Goal: Task Accomplishment & Management: Complete application form

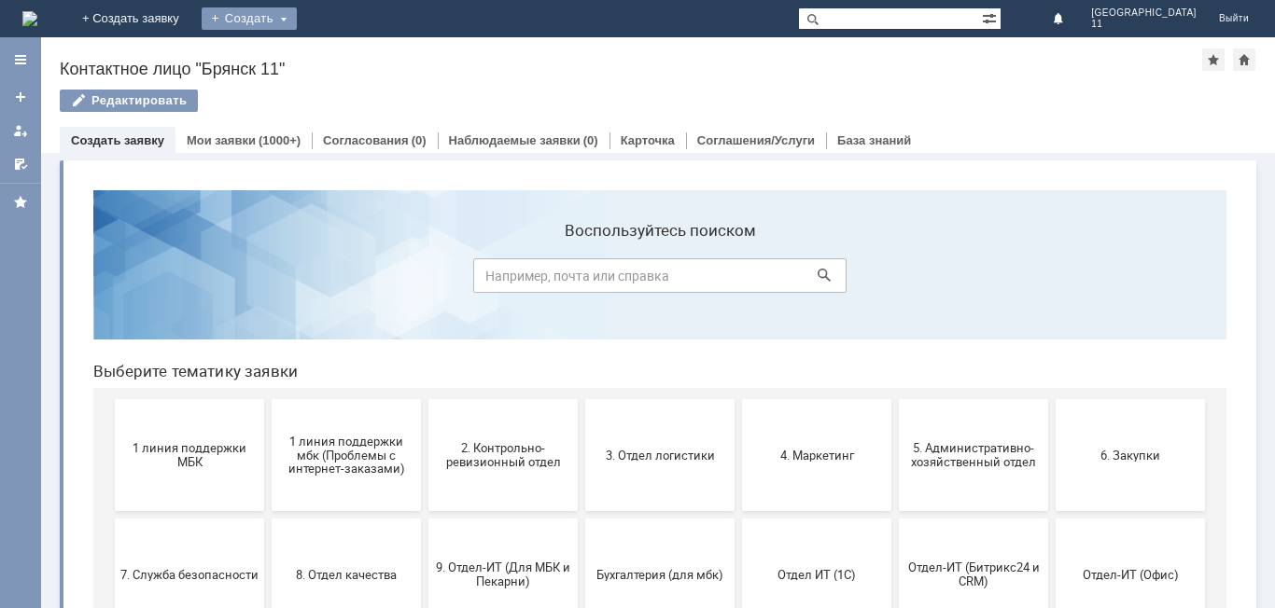
click at [297, 18] on div "Создать" at bounding box center [249, 18] width 95 height 22
click at [347, 61] on link "Заявка" at bounding box center [276, 56] width 142 height 22
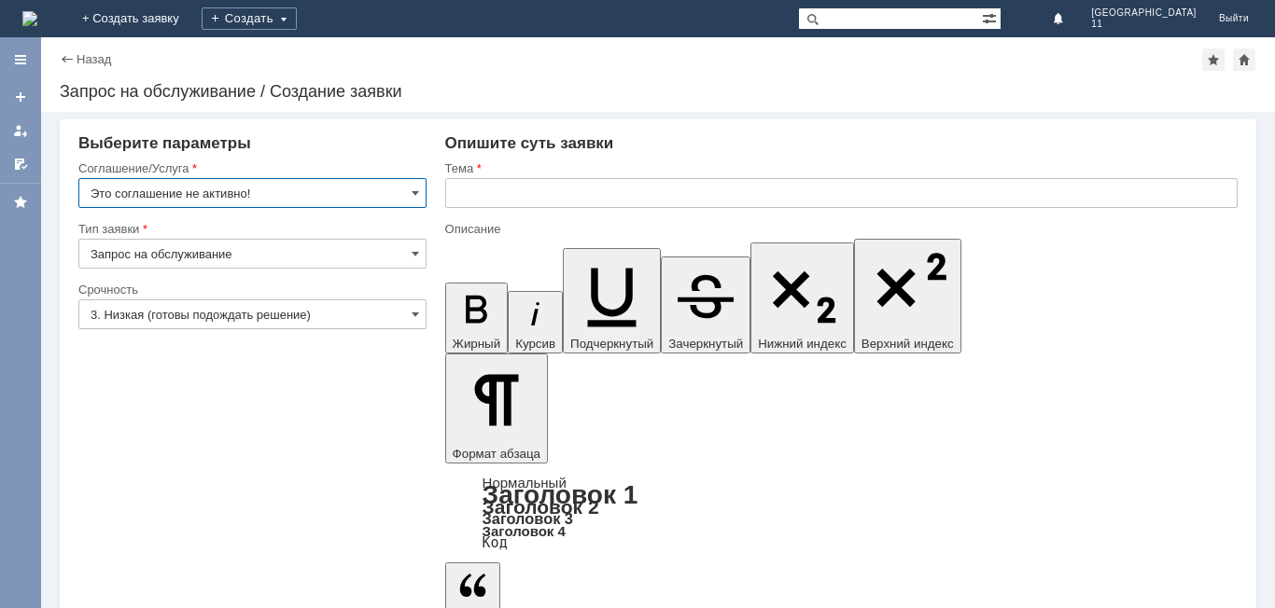
click at [446, 194] on input "text" at bounding box center [841, 193] width 792 height 30
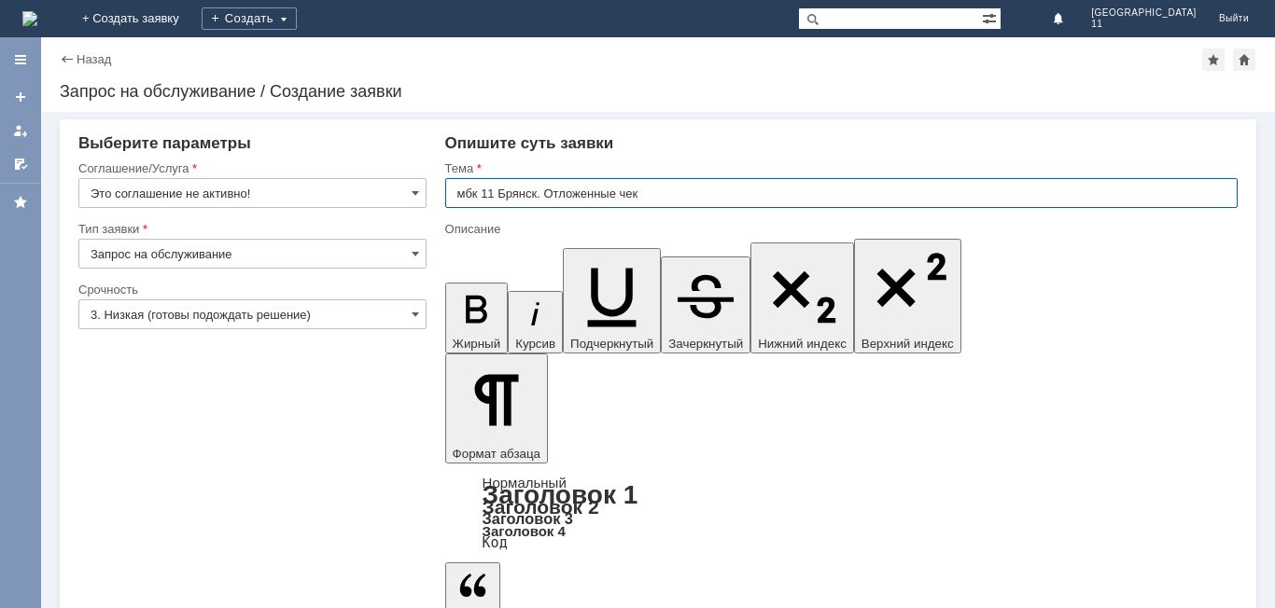
type input "мбк 11 Брянск. Отложенные чеки"
drag, startPoint x: 458, startPoint y: 193, endPoint x: 653, endPoint y: 193, distance: 195.1
click at [653, 193] on input "мбк 11 Брянск. Отложенные чеки" at bounding box center [841, 193] width 792 height 30
paste input "text"
paste input "м"
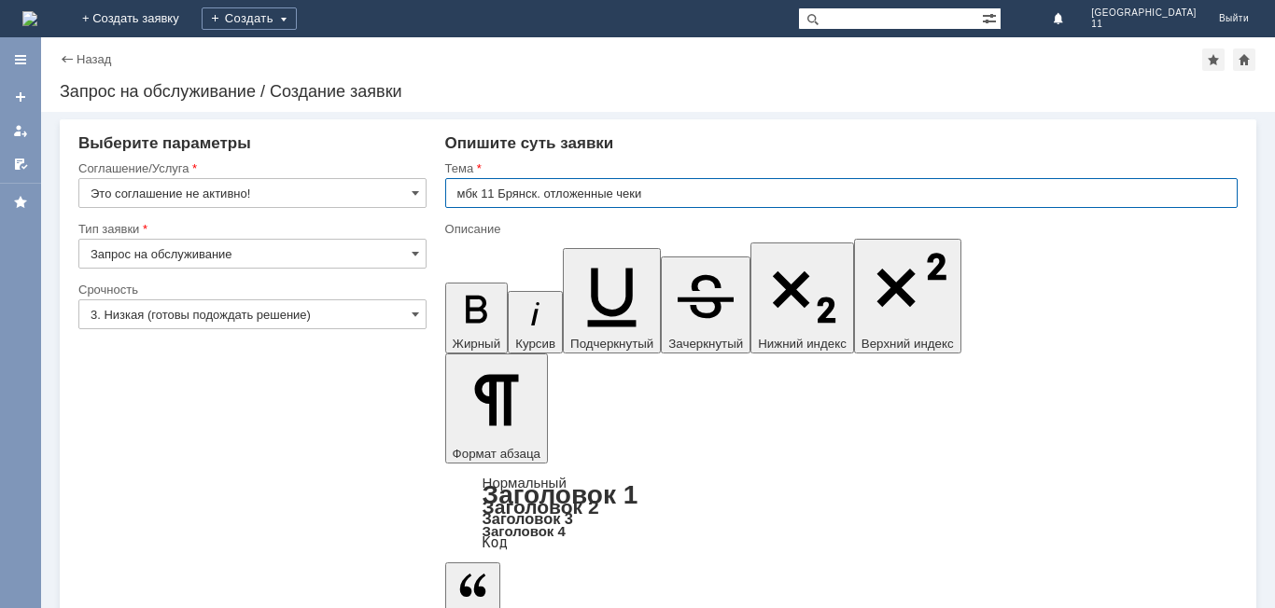
drag, startPoint x: 458, startPoint y: 197, endPoint x: 664, endPoint y: 190, distance: 206.4
click at [664, 190] on input "мбк 11 Брянск. отложенные чеки" at bounding box center [841, 193] width 792 height 30
type input "мбк 11 Брянск. отложенные чеки"
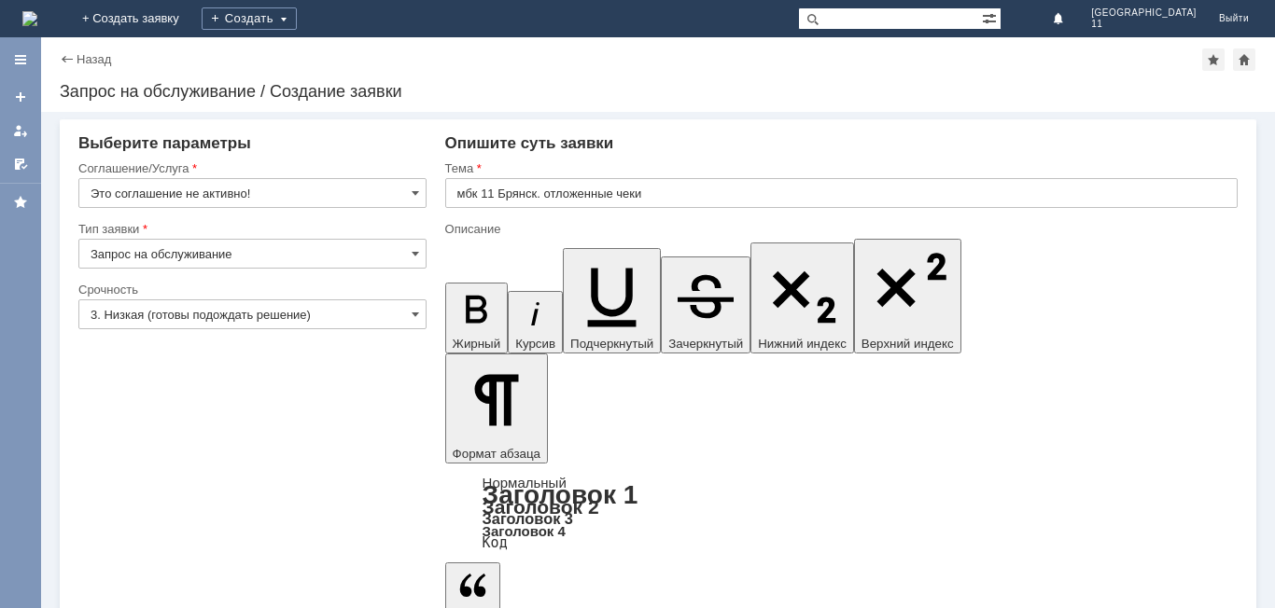
click at [417, 196] on span at bounding box center [415, 193] width 7 height 15
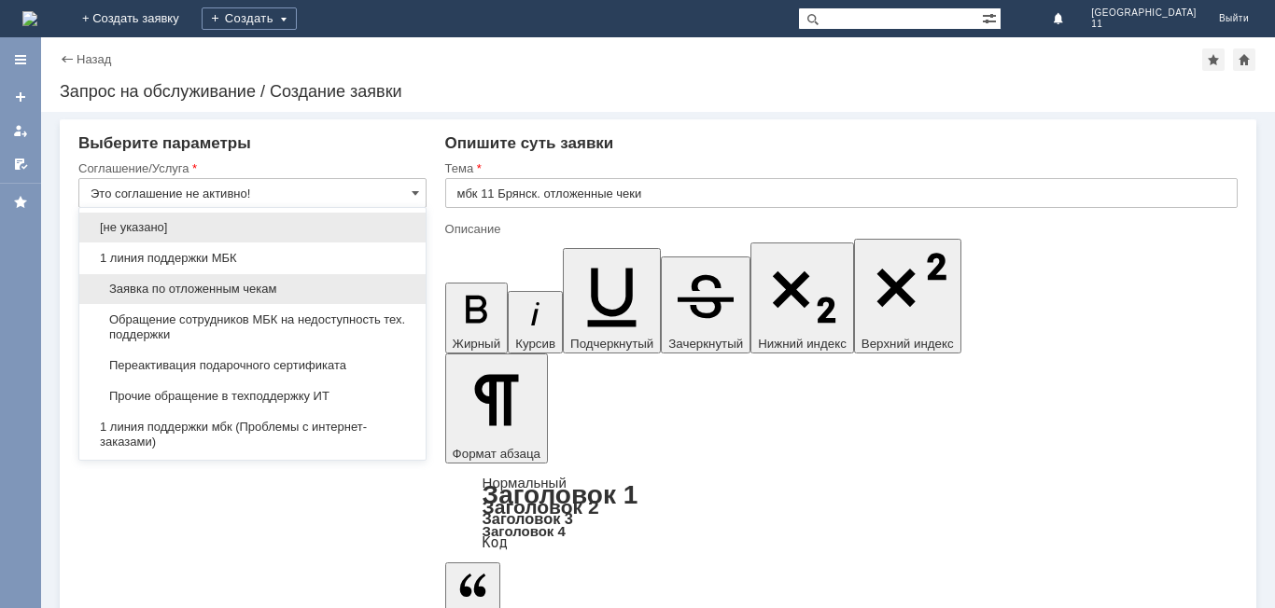
click at [361, 289] on span "Заявка по отложенным чекам" at bounding box center [253, 289] width 324 height 15
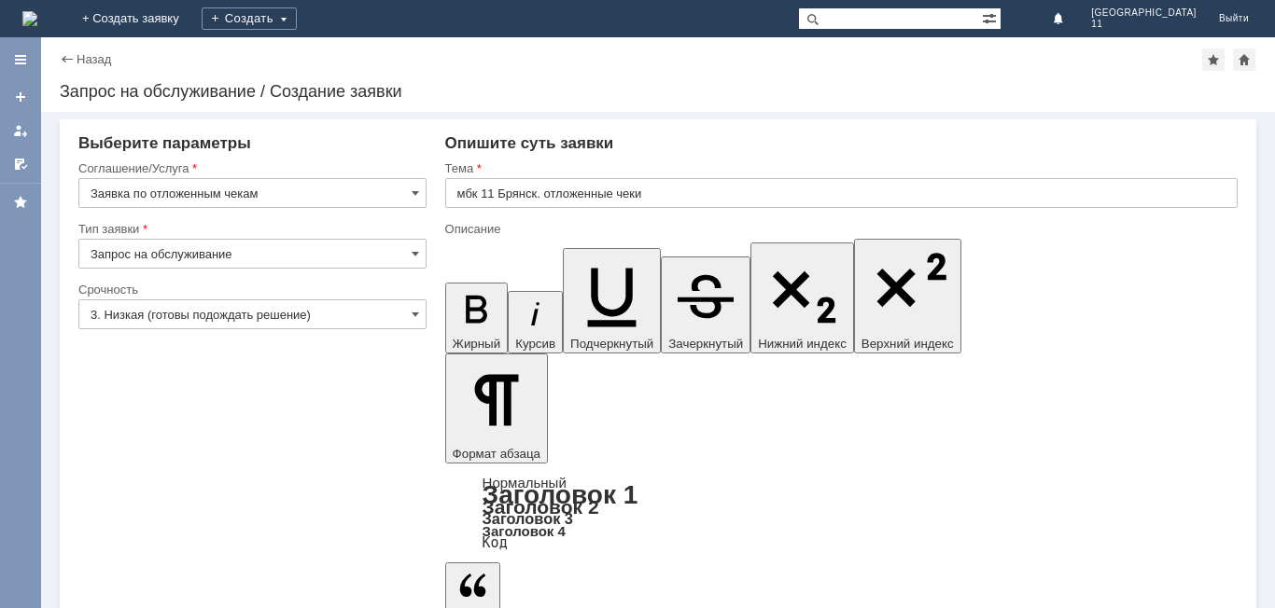
type input "Заявка по отложенным чекам"
click at [416, 314] on span at bounding box center [415, 314] width 7 height 15
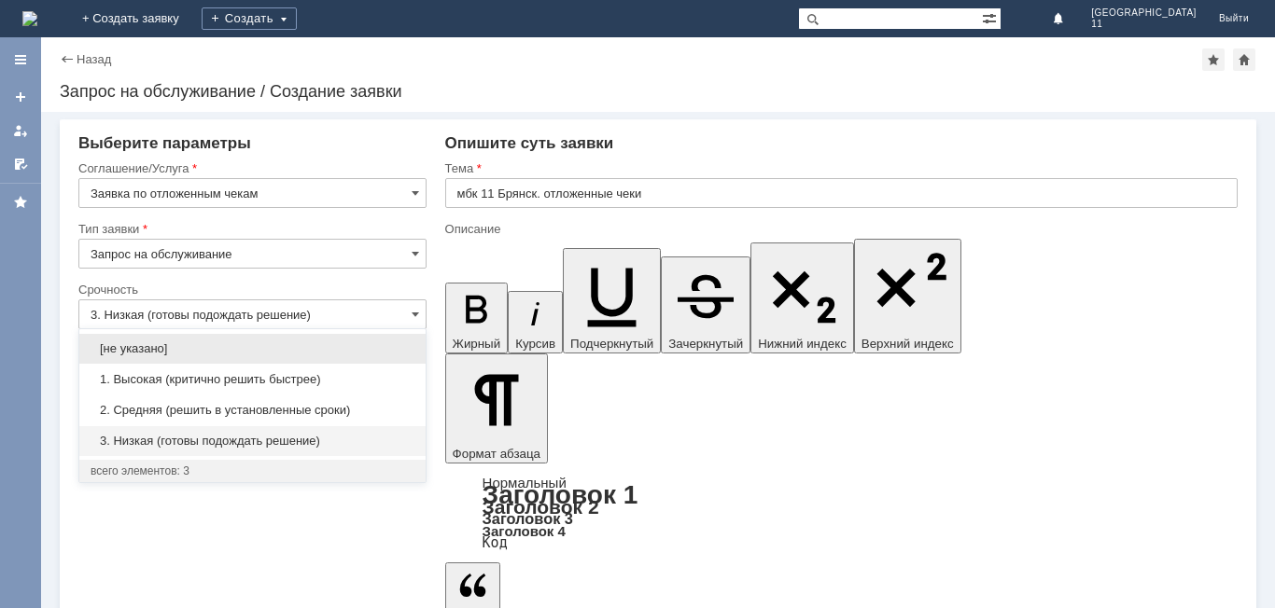
click at [251, 405] on span "2. Средняя (решить в установленные сроки)" at bounding box center [253, 410] width 324 height 15
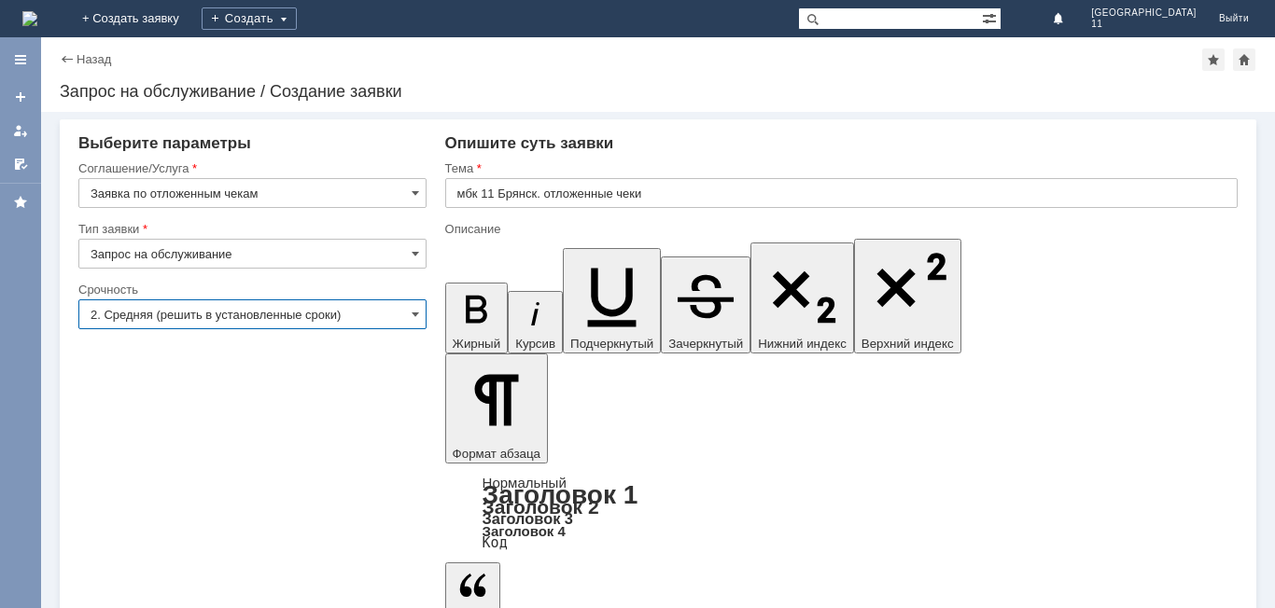
type input "2. Средняя (решить в установленные сроки)"
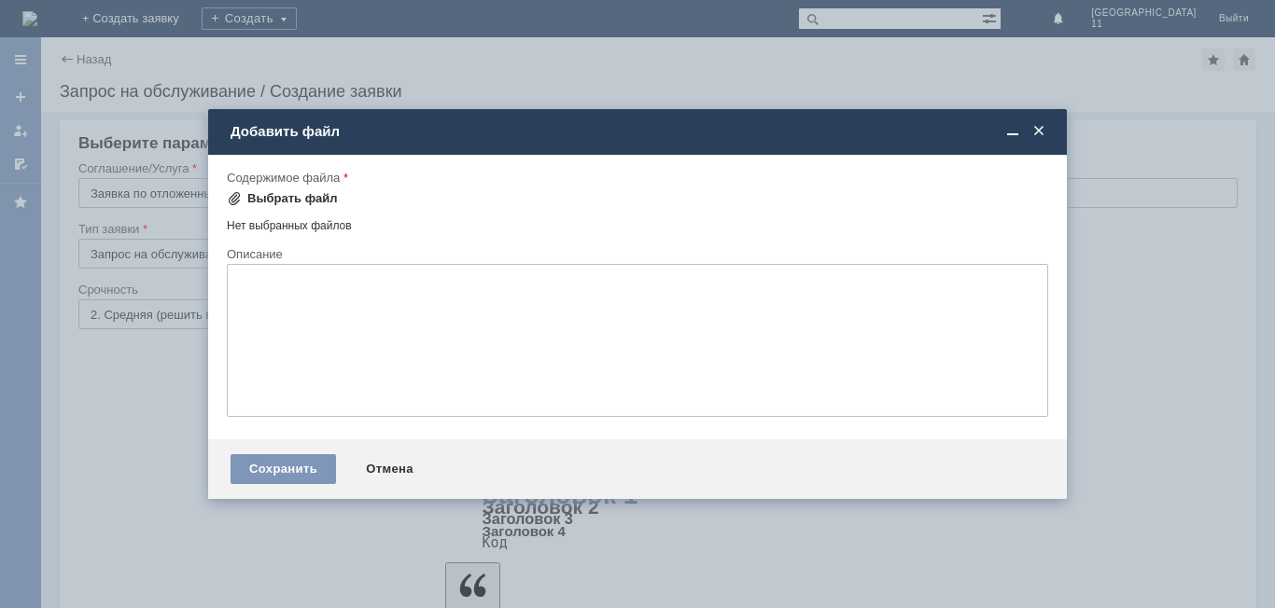
click at [281, 190] on div "Выбрать файл" at bounding box center [282, 199] width 111 height 22
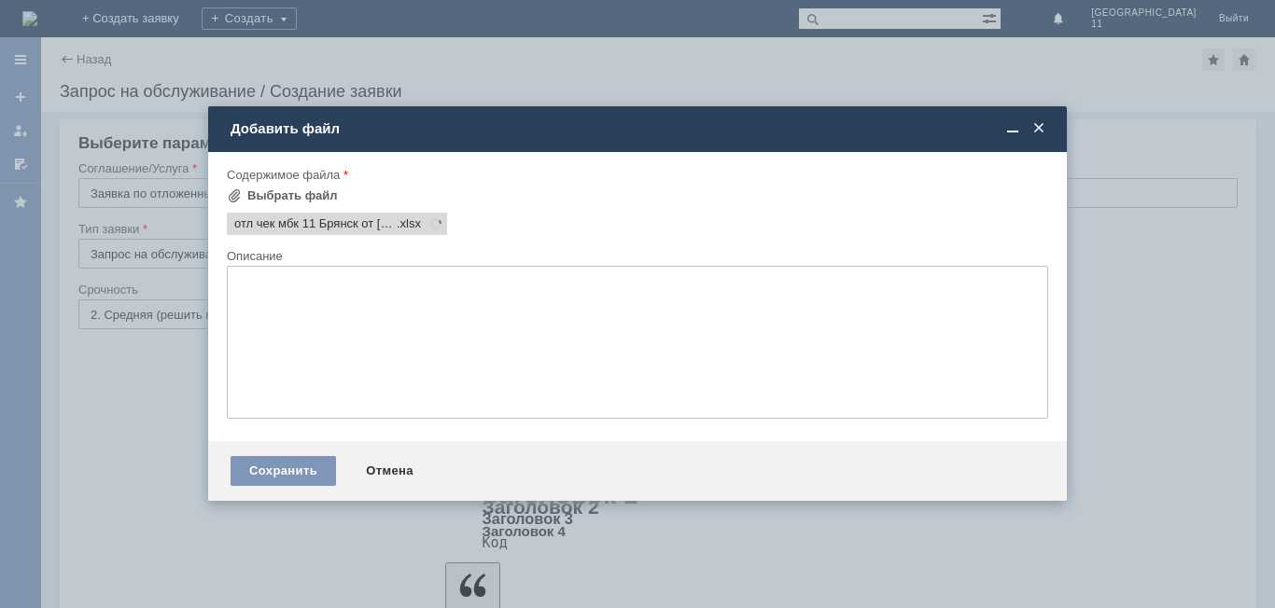
scroll to position [0, 0]
click at [243, 461] on div "Сохранить" at bounding box center [283, 471] width 105 height 30
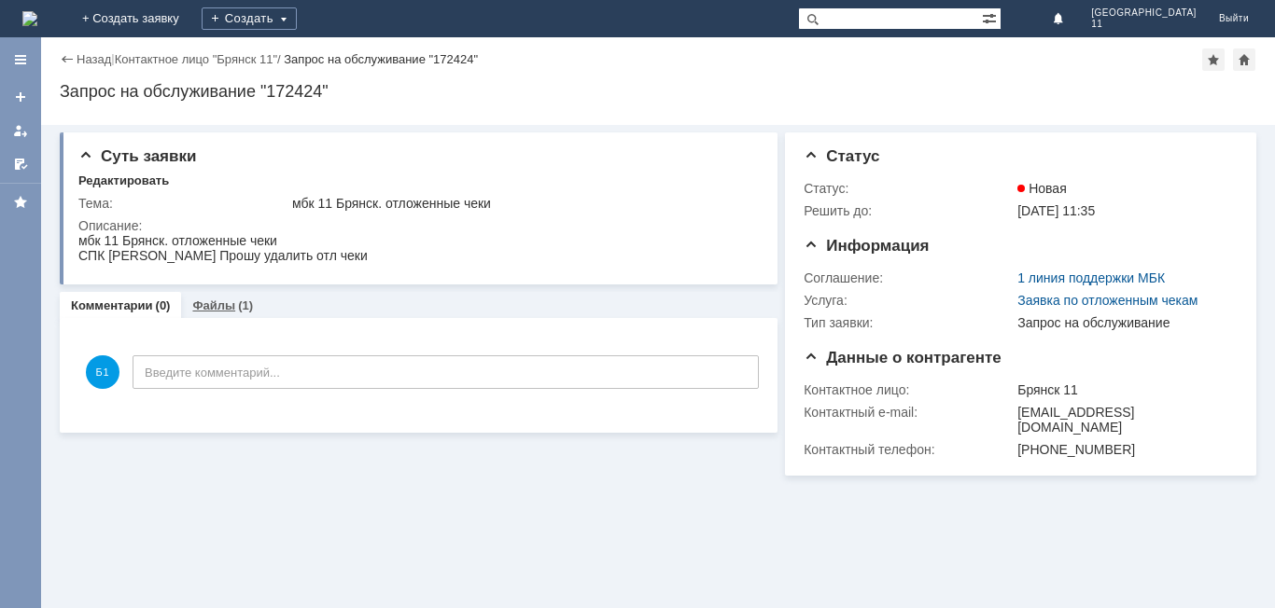
click at [206, 296] on div "Файлы (1)" at bounding box center [222, 305] width 83 height 27
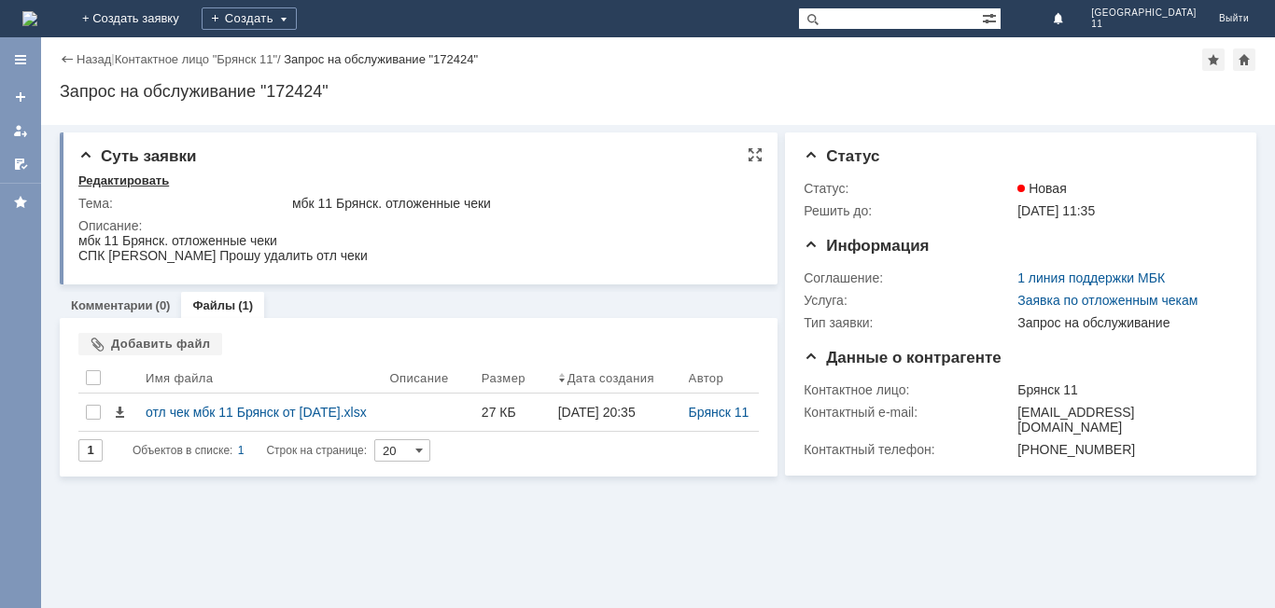
click at [138, 180] on div "Редактировать" at bounding box center [123, 181] width 91 height 15
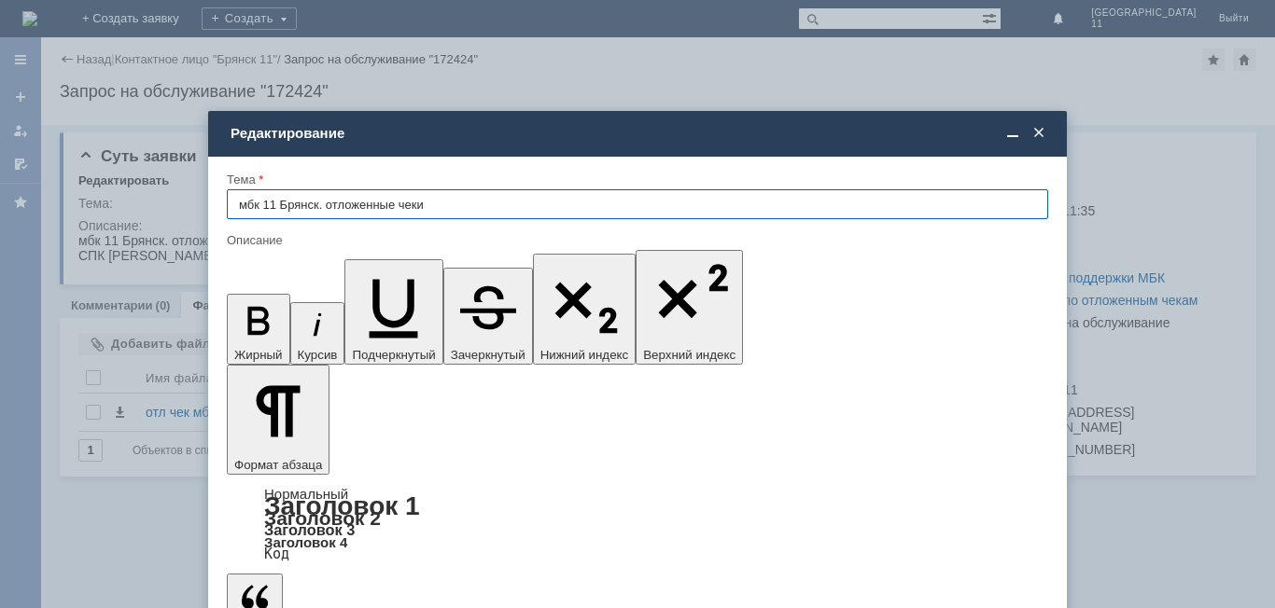
click at [1042, 133] on span at bounding box center [1038, 133] width 19 height 17
